Goal: Information Seeking & Learning: Check status

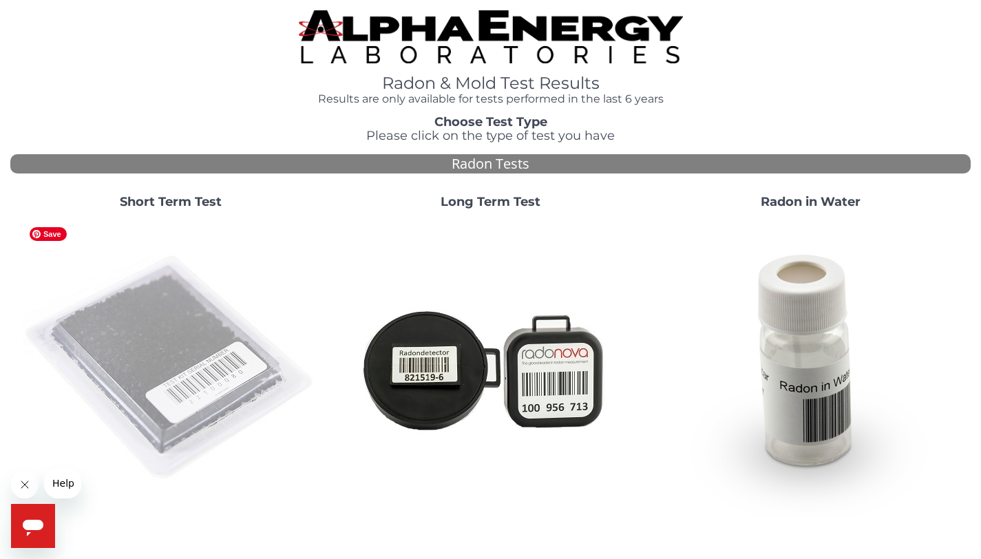
click at [217, 376] on img at bounding box center [171, 368] width 296 height 296
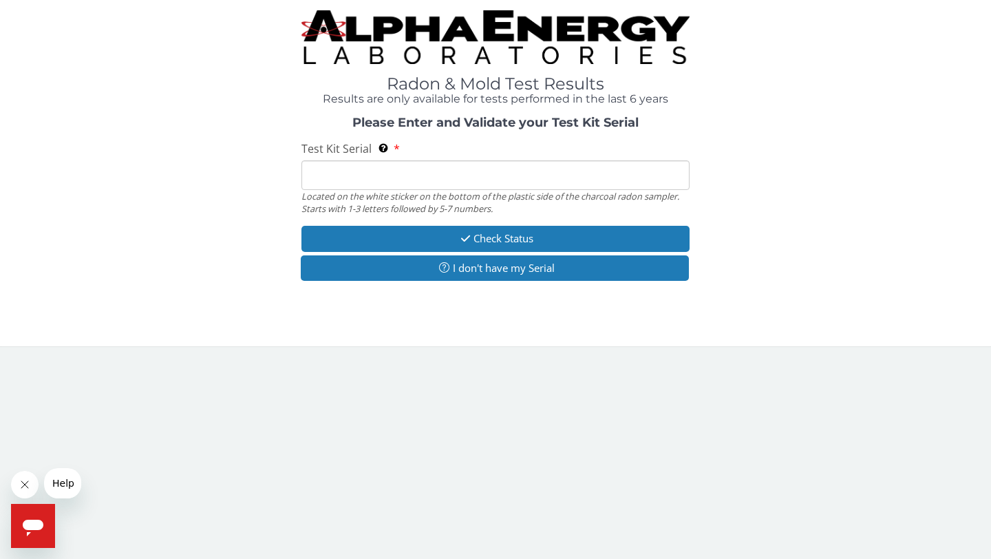
click at [358, 195] on div "Located on the white sticker on the bottom of the plastic side of the charcoal …" at bounding box center [495, 202] width 388 height 25
click at [359, 173] on input "Test Kit Serial Located on the white sticker on the bottom of the plastic side …" at bounding box center [495, 175] width 388 height 30
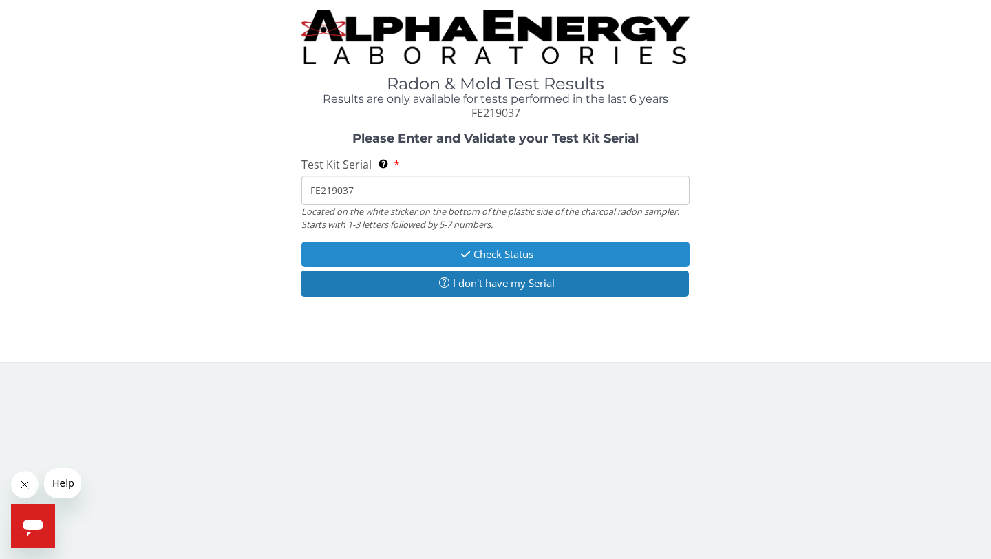
type input "FE219037"
click at [482, 260] on button "Check Status" at bounding box center [495, 254] width 388 height 25
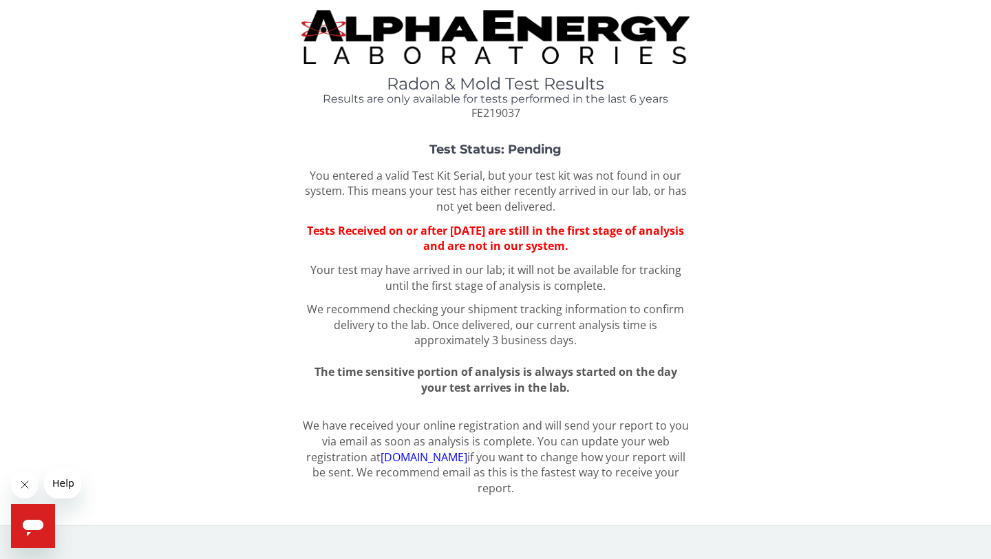
drag, startPoint x: 796, startPoint y: 197, endPoint x: 790, endPoint y: 247, distance: 50.6
click at [791, 246] on div "Test Status: Pending You entered a valid Test Kit Serial, but your test kit was…" at bounding box center [495, 269] width 970 height 253
click at [693, 239] on div "Test Status: Pending You entered a valid Test Kit Serial, but your test kit was…" at bounding box center [495, 269] width 970 height 253
click at [420, 456] on link "[DOMAIN_NAME]" at bounding box center [424, 456] width 87 height 15
